Goal: Transaction & Acquisition: Purchase product/service

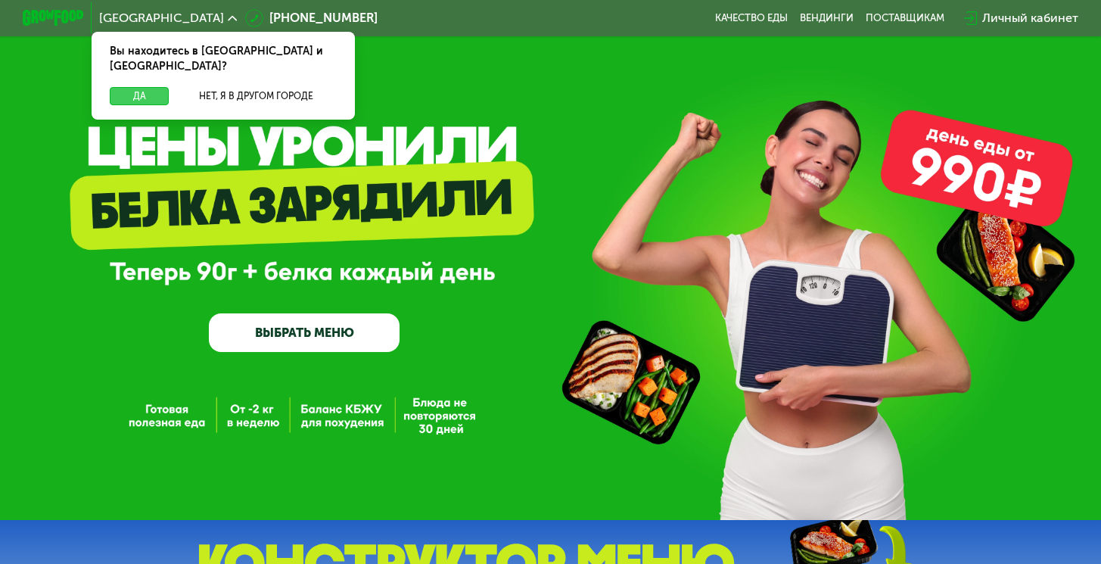
click at [141, 87] on button "Да" at bounding box center [139, 96] width 59 height 18
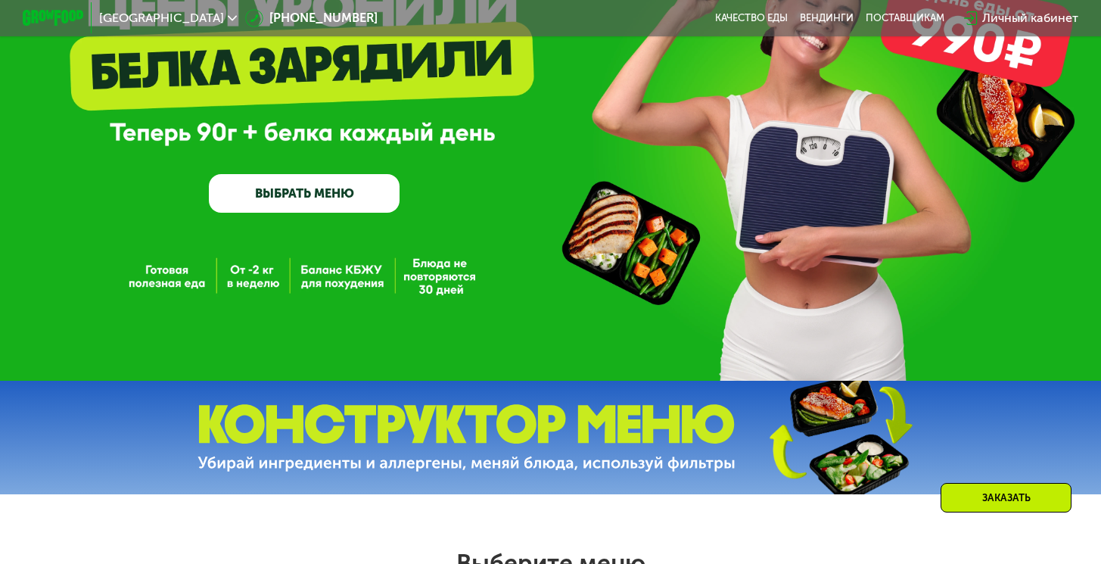
click at [347, 205] on link "ВЫБРАТЬ МЕНЮ" at bounding box center [304, 193] width 191 height 39
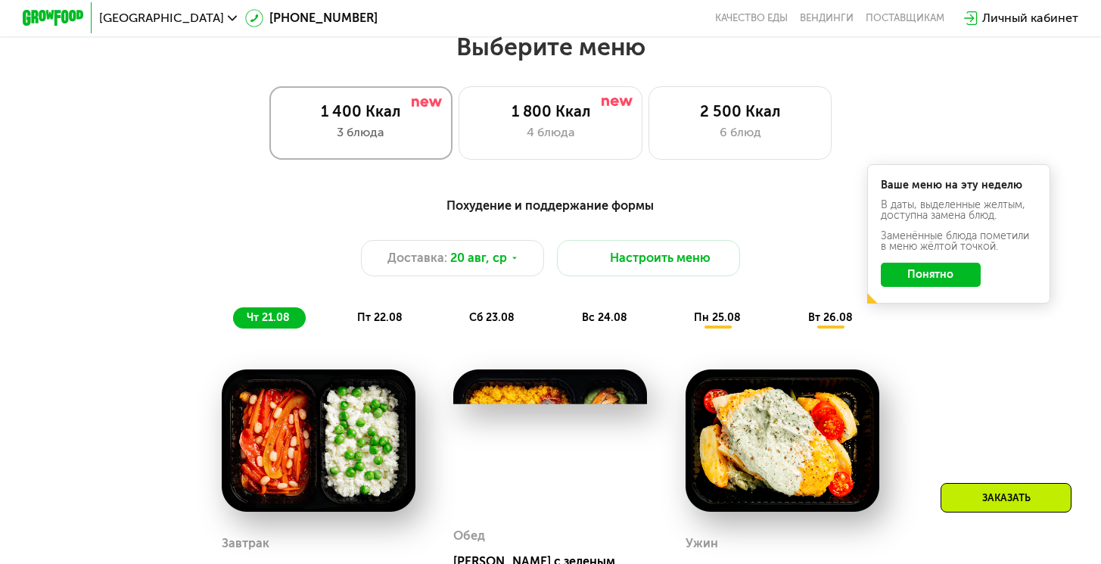
scroll to position [656, 0]
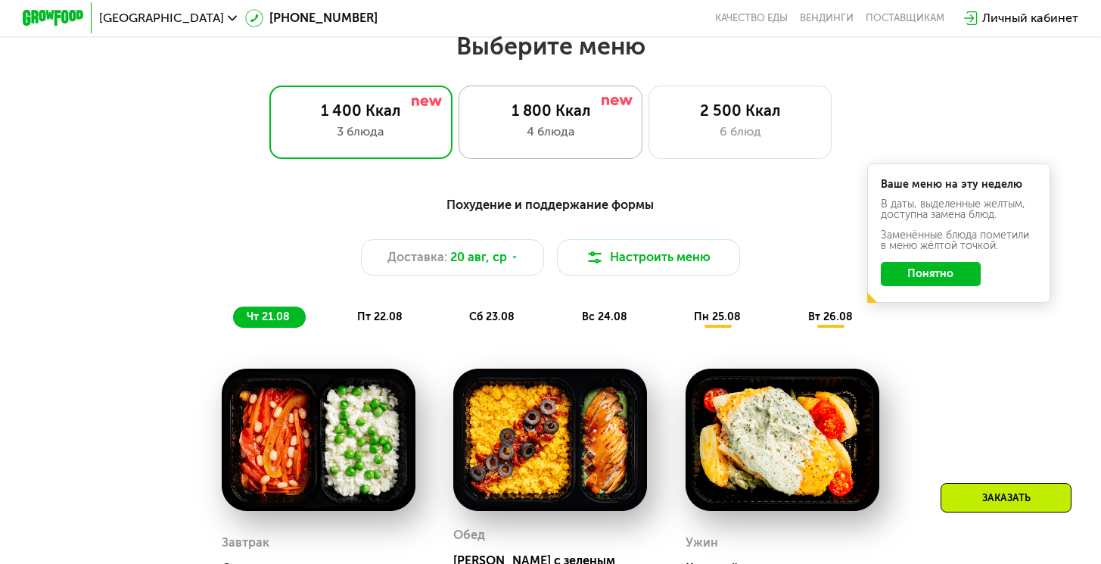
click at [488, 120] on div "1 800 Ккал" at bounding box center [549, 110] width 151 height 18
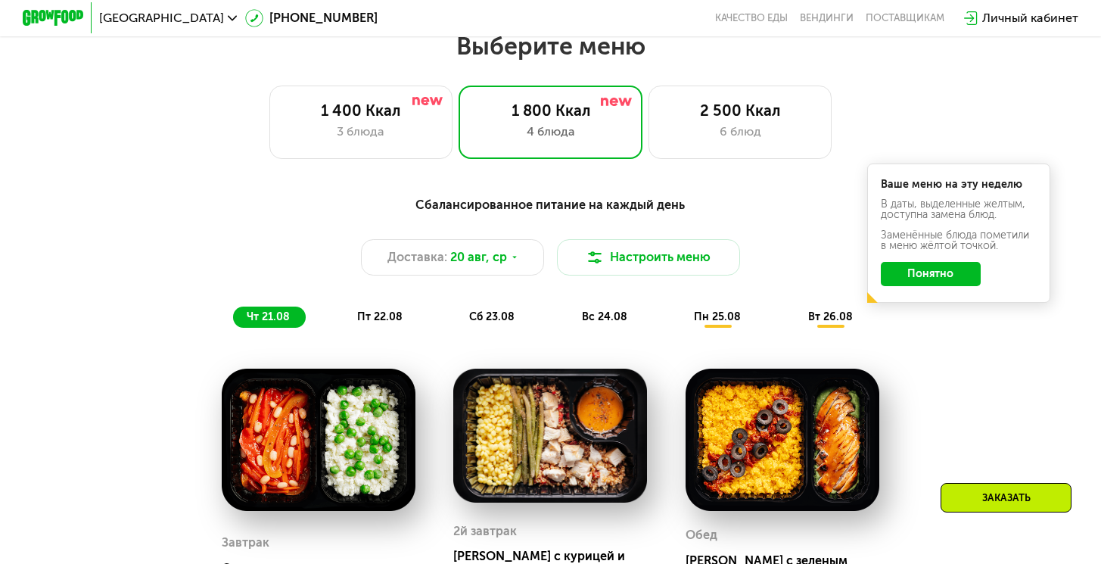
click at [947, 286] on button "Понятно" at bounding box center [931, 274] width 100 height 24
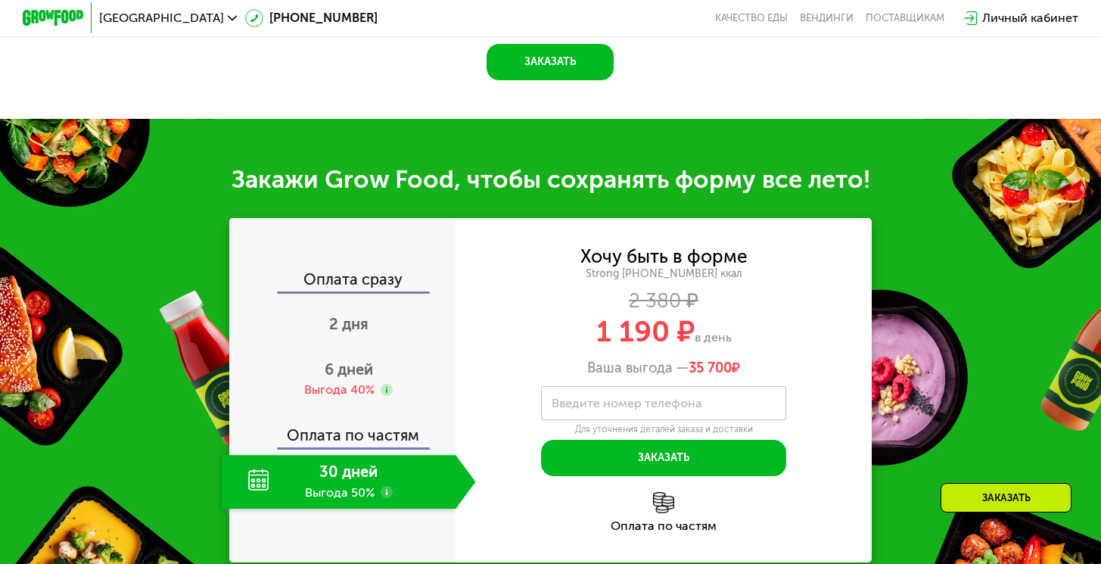
scroll to position [1510, 0]
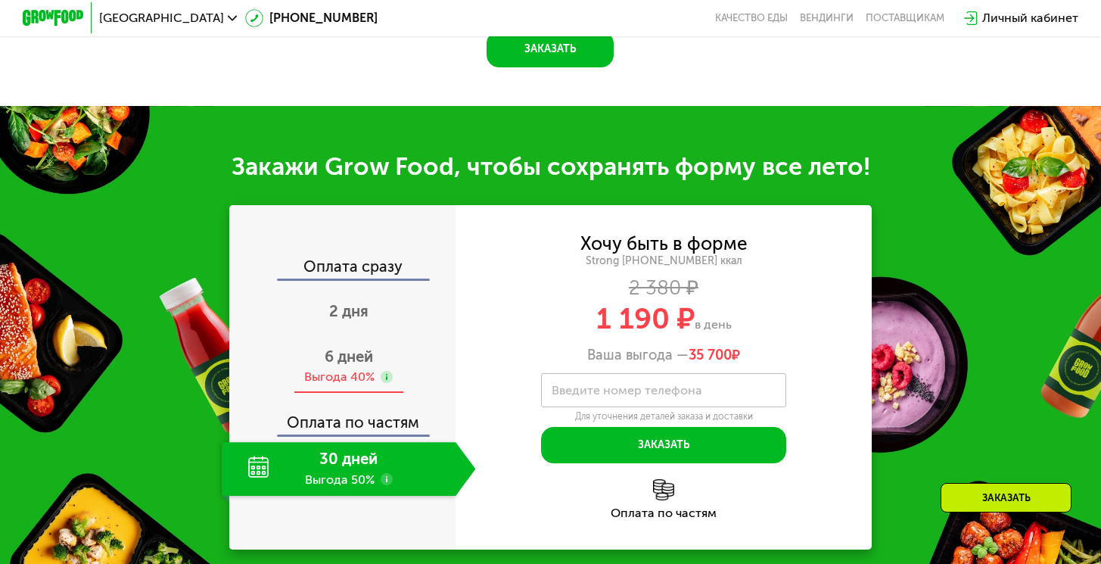
click at [331, 368] on div "6 дней Выгода 40%" at bounding box center [348, 367] width 253 height 54
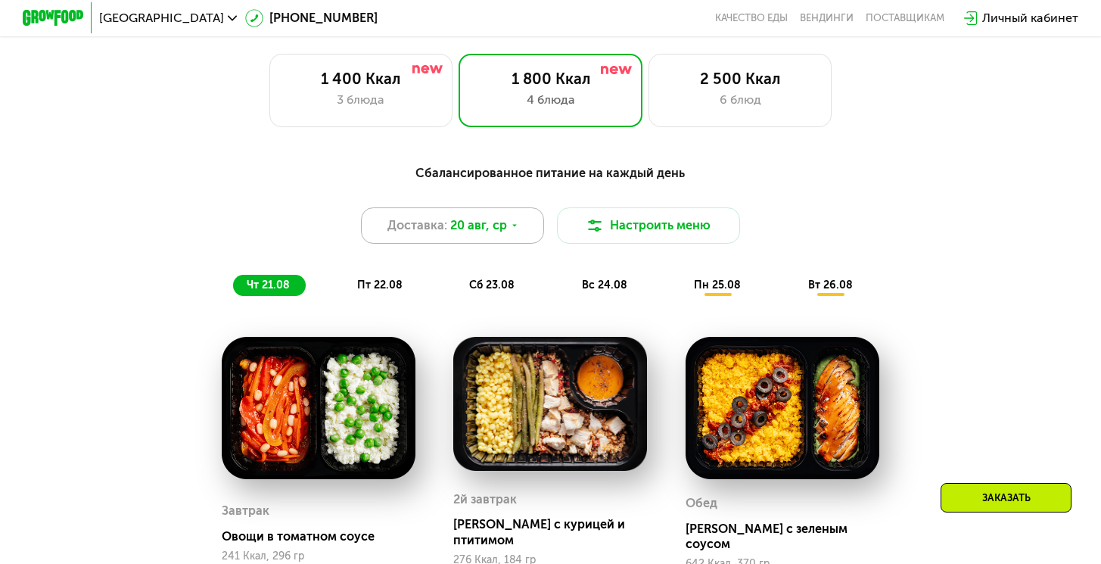
scroll to position [681, 0]
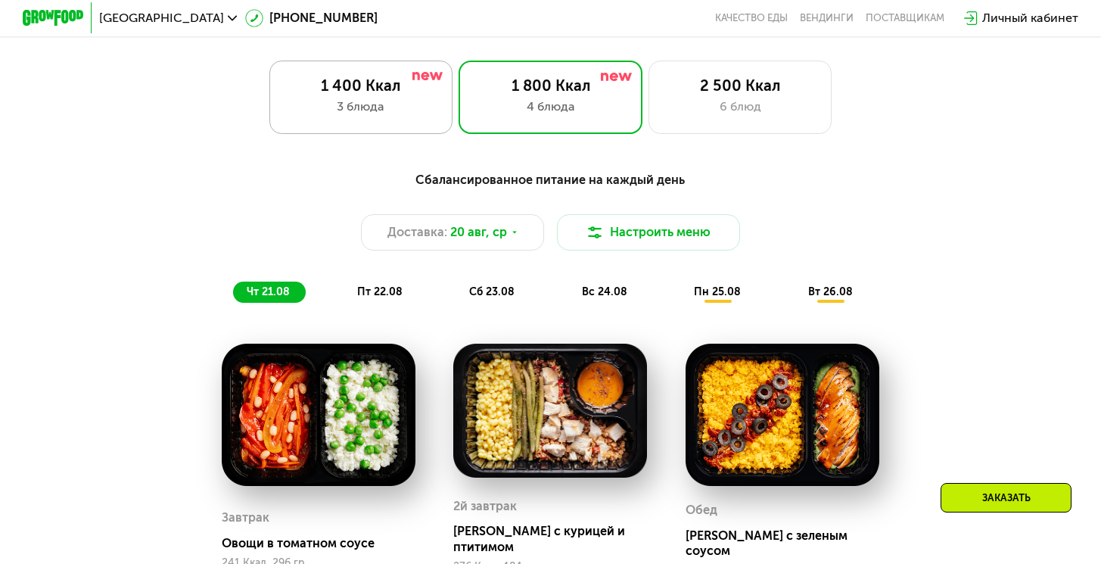
click at [387, 93] on div "1 400 Ккал" at bounding box center [360, 85] width 151 height 18
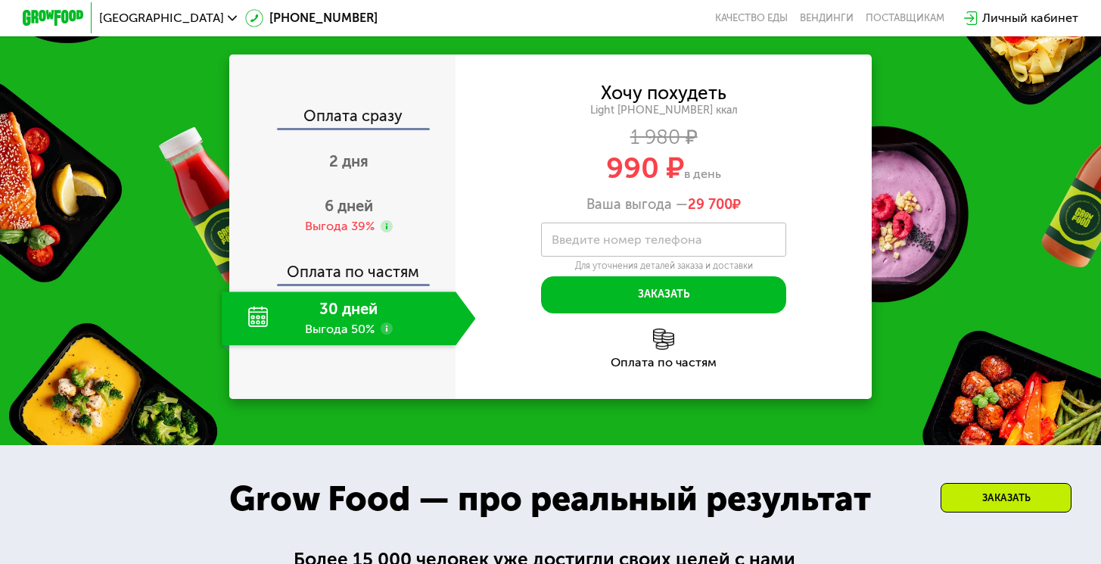
scroll to position [1570, 0]
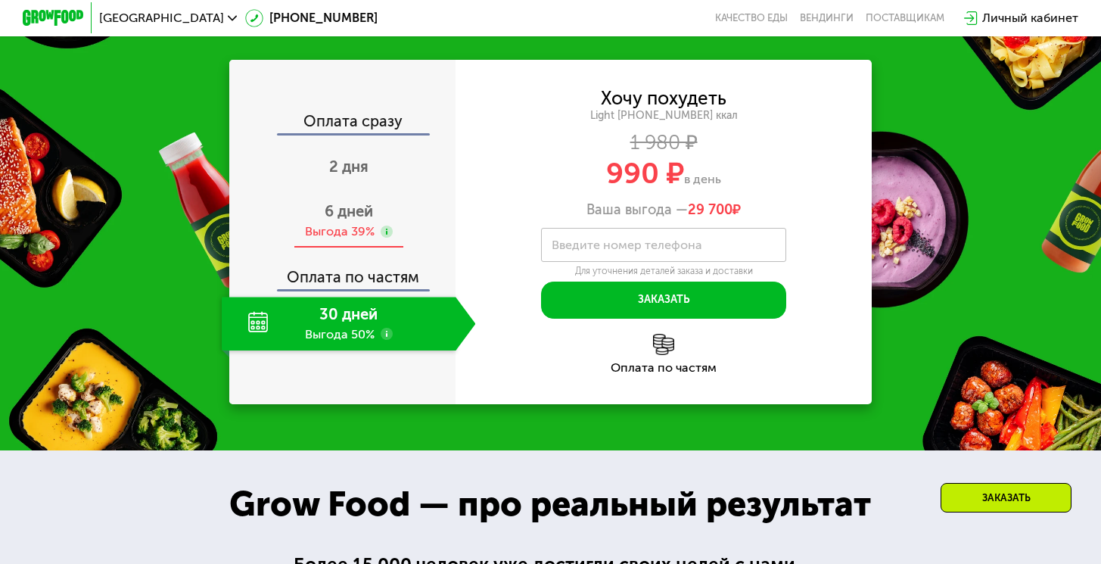
click at [352, 243] on div "6 дней Выгода 39%" at bounding box center [348, 221] width 253 height 54
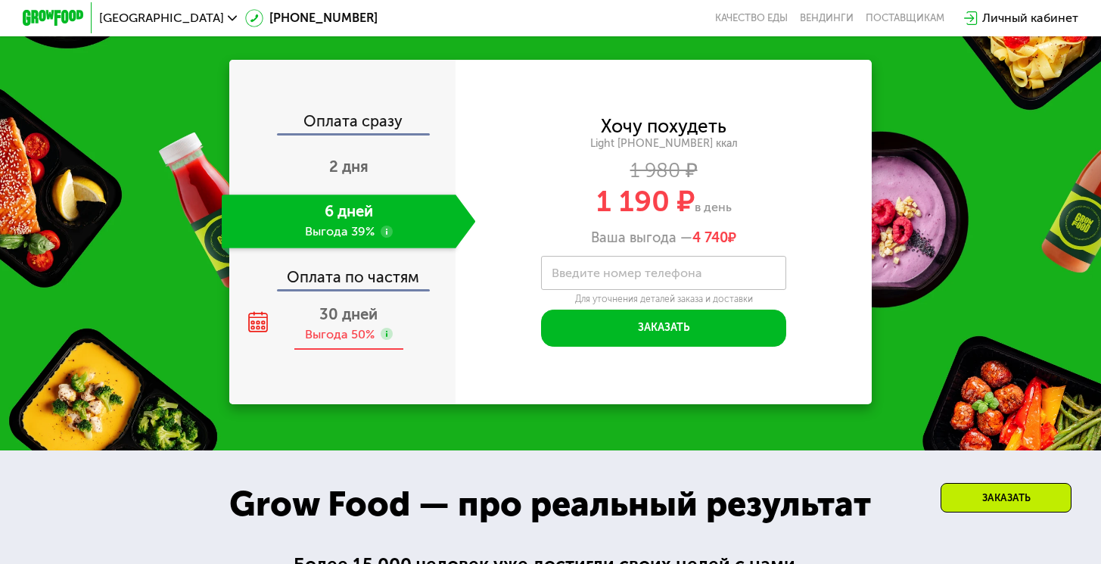
click at [343, 322] on span "30 дней" at bounding box center [348, 314] width 58 height 18
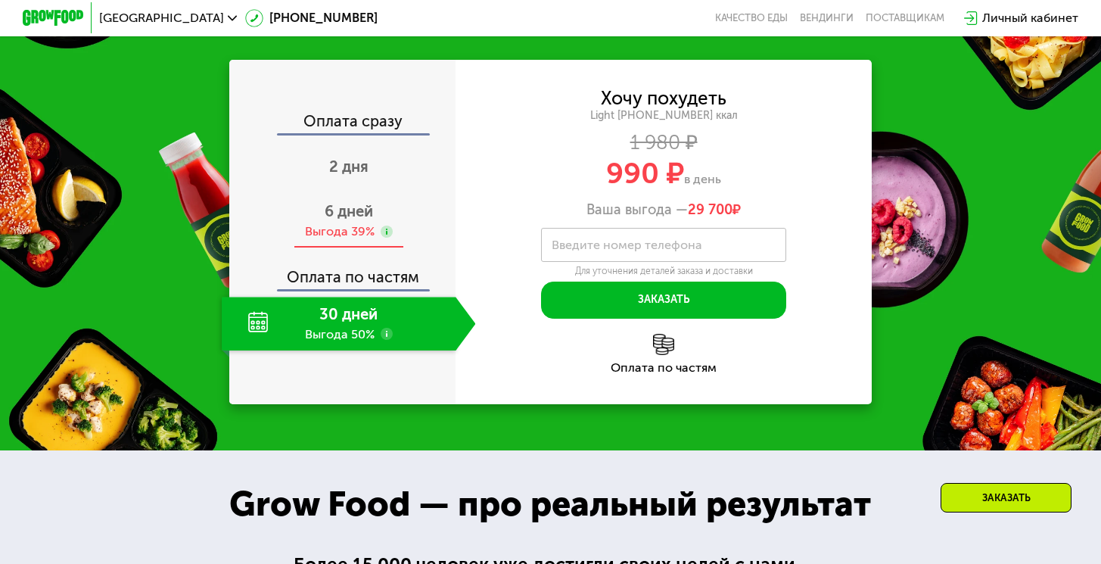
click at [344, 238] on div "Выгода 39%" at bounding box center [340, 231] width 70 height 17
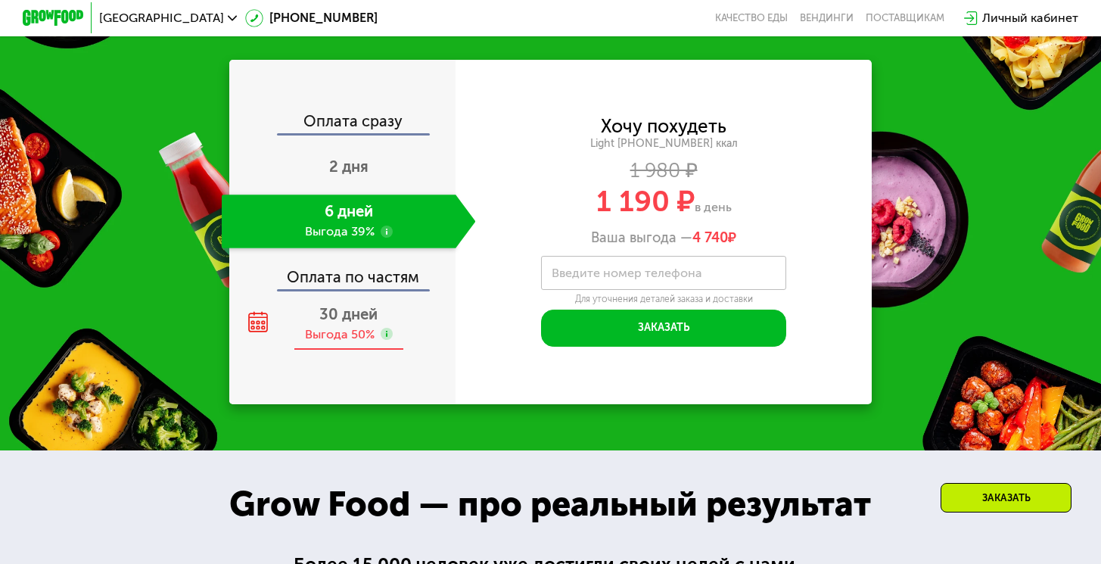
click at [341, 318] on span "30 дней" at bounding box center [348, 314] width 58 height 18
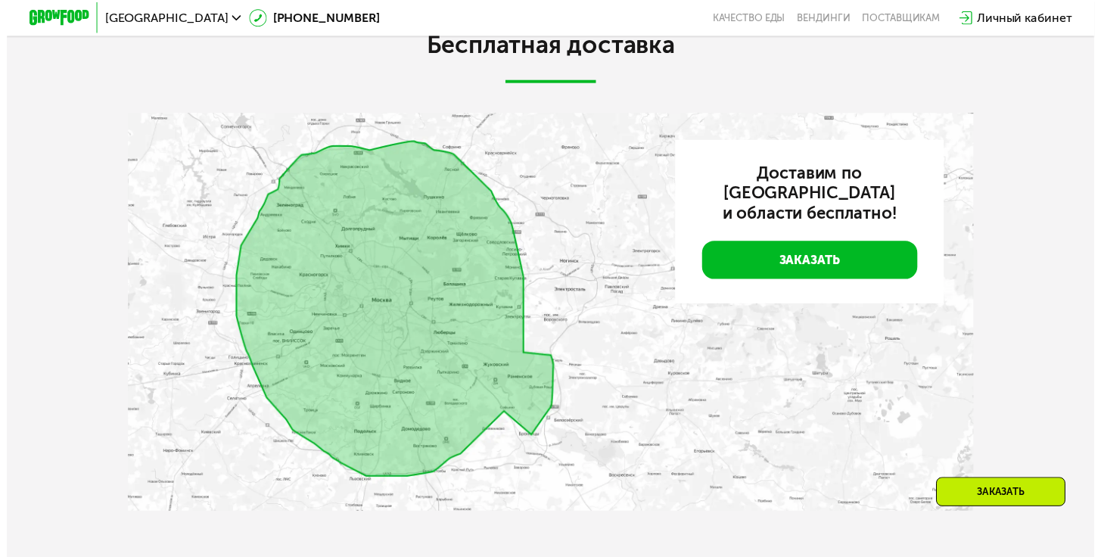
scroll to position [3120, 0]
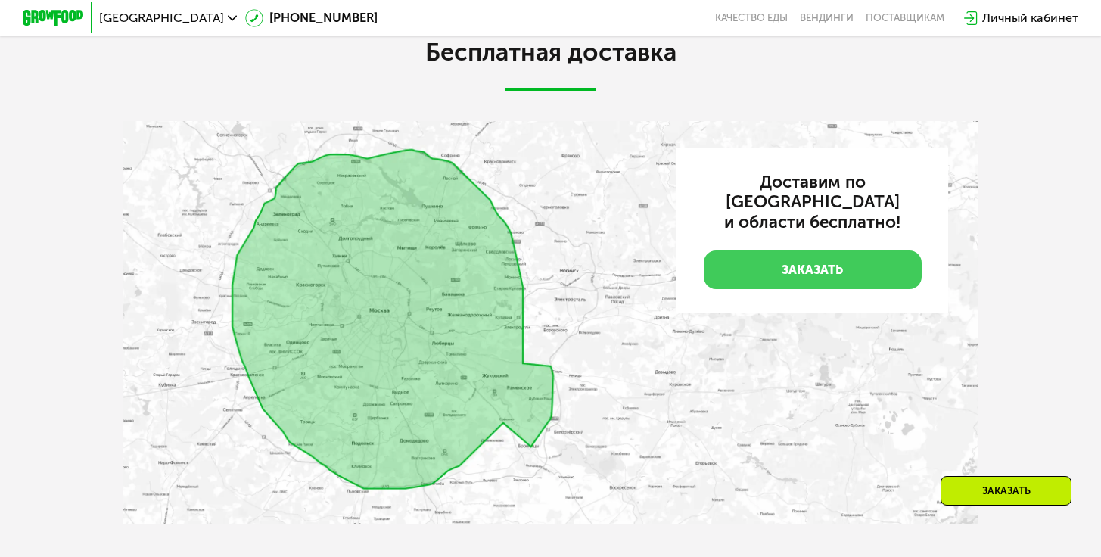
click at [832, 258] on link "Заказать" at bounding box center [813, 269] width 218 height 39
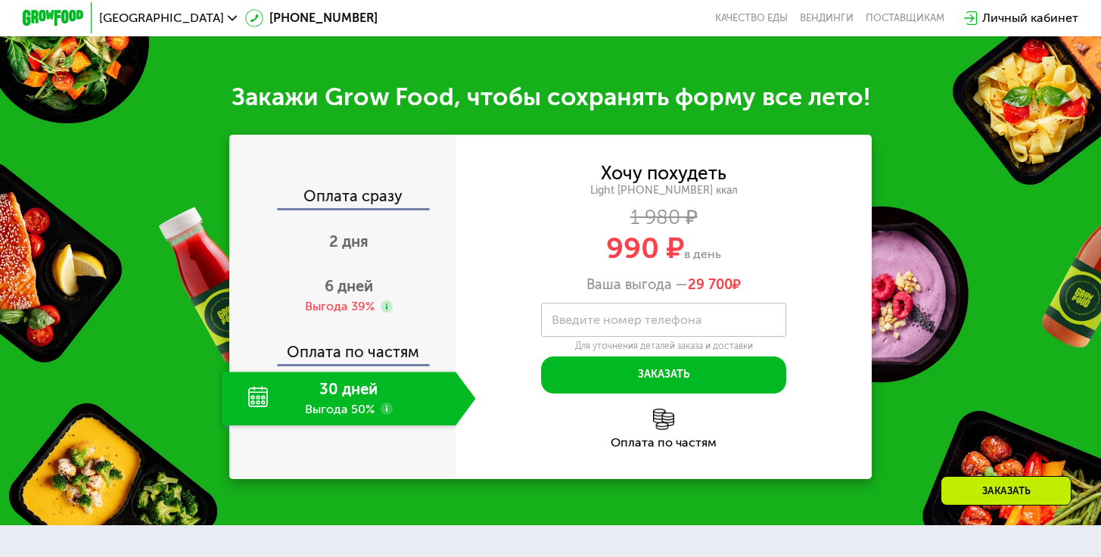
scroll to position [1492, 0]
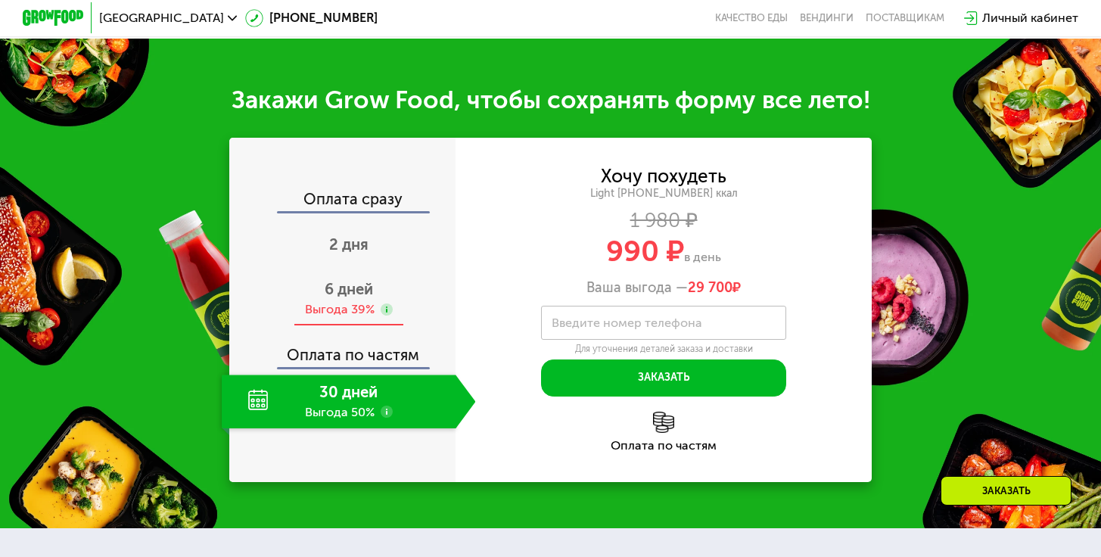
click at [337, 301] on div "6 дней Выгода 39%" at bounding box center [348, 299] width 253 height 54
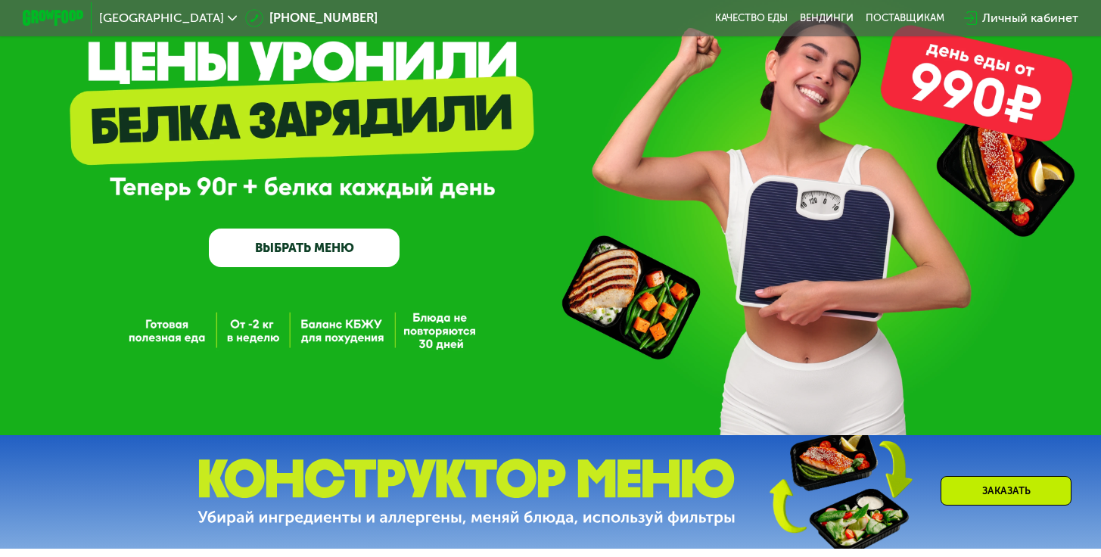
scroll to position [0, 0]
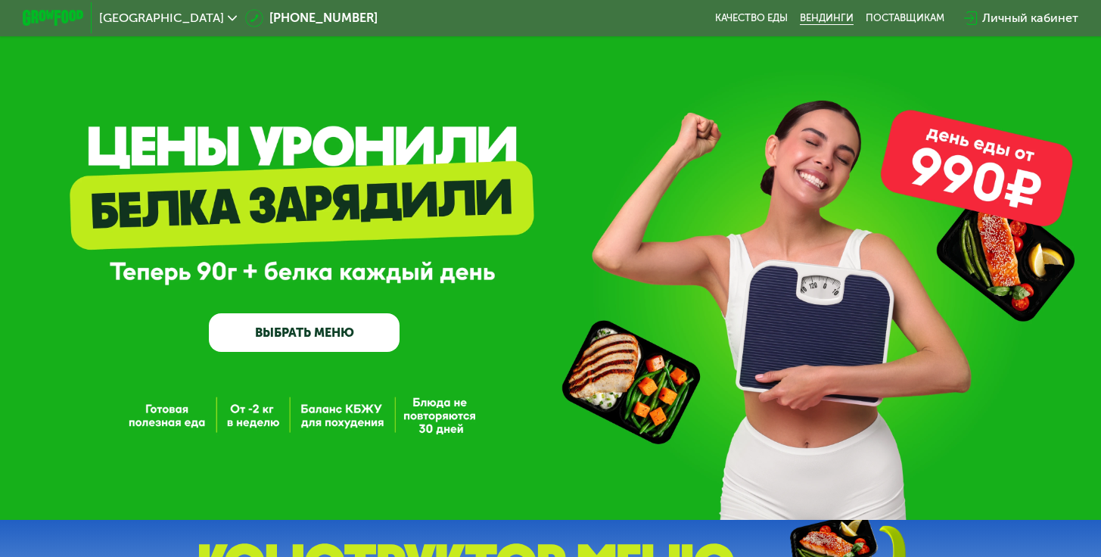
click at [841, 17] on link "Вендинги" at bounding box center [827, 18] width 54 height 12
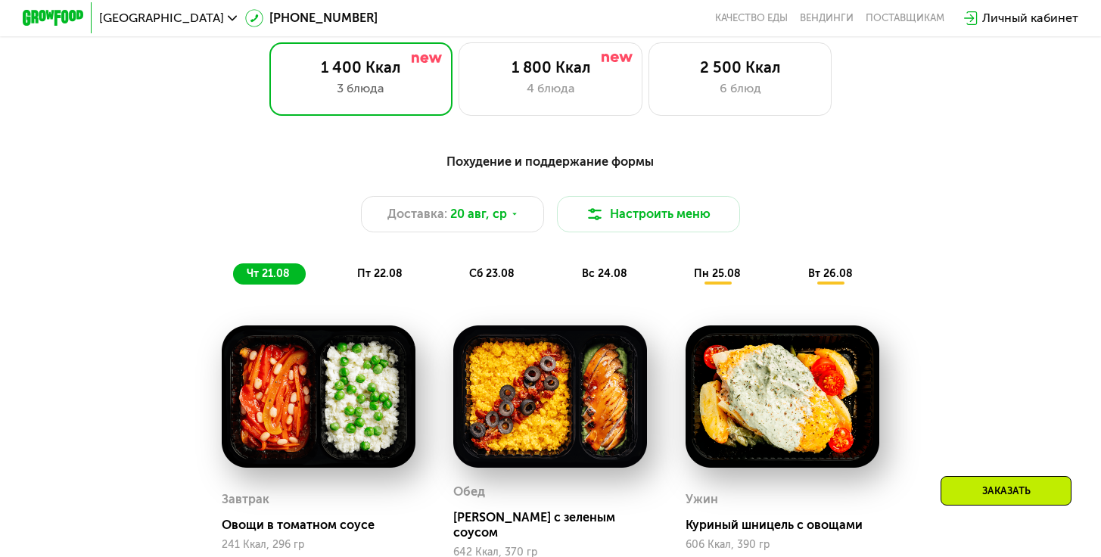
scroll to position [734, 0]
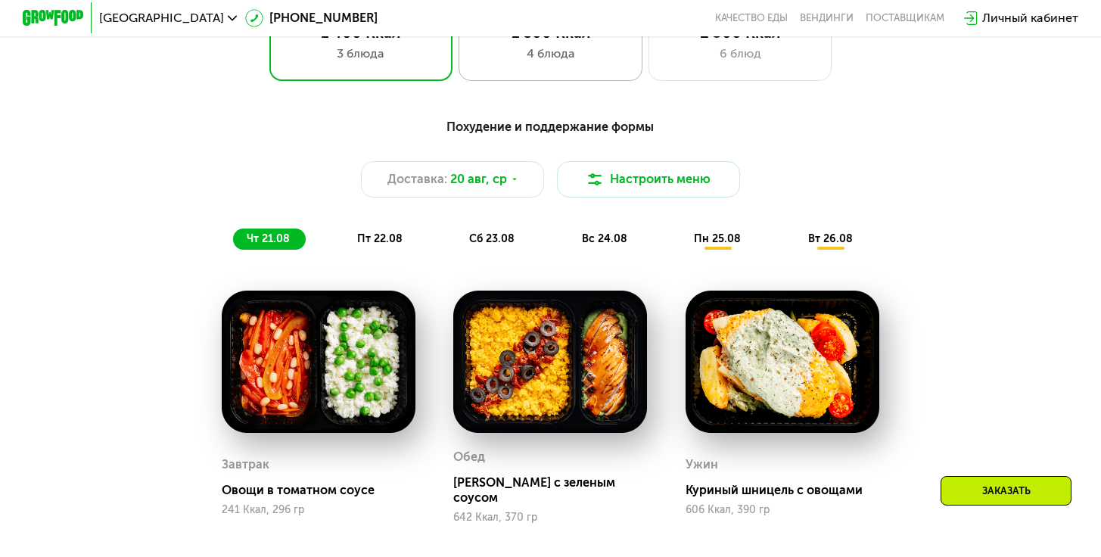
click at [648, 81] on div "1 800 Ккал 4 блюда" at bounding box center [740, 44] width 184 height 73
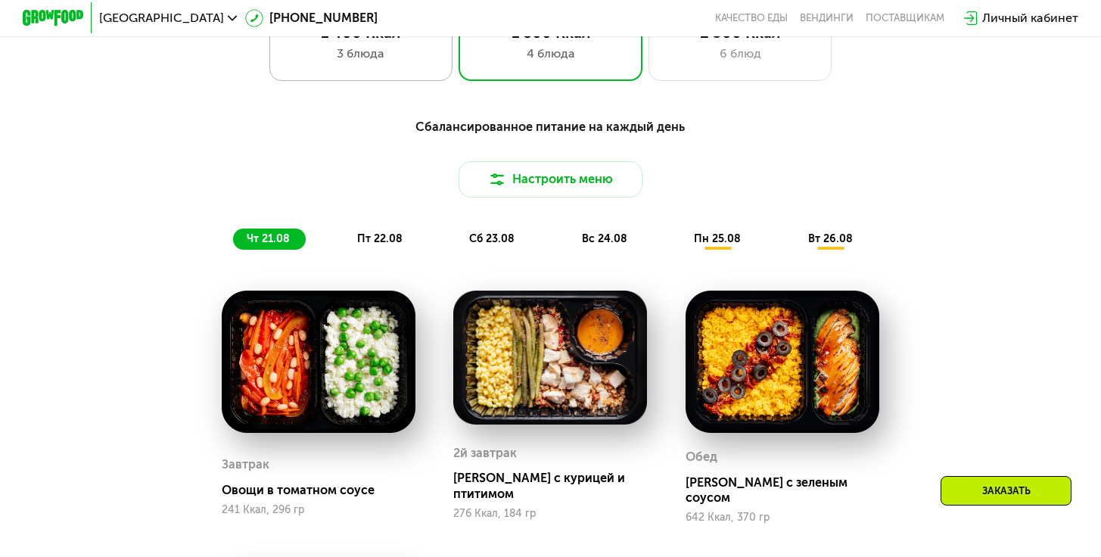
click at [415, 56] on div "3 блюда" at bounding box center [360, 54] width 151 height 18
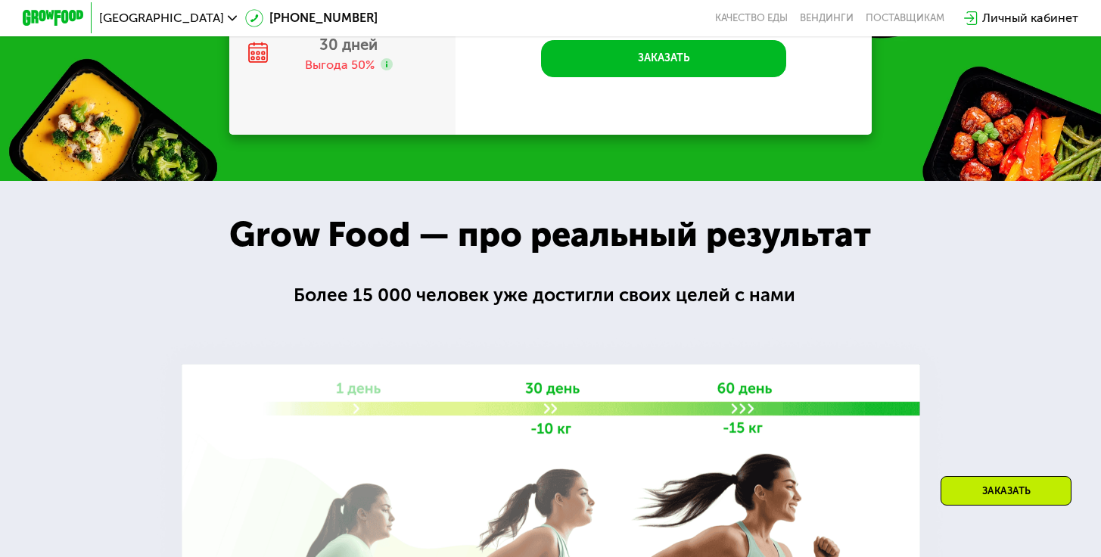
scroll to position [1842, 0]
